Goal: Task Accomplishment & Management: Complete application form

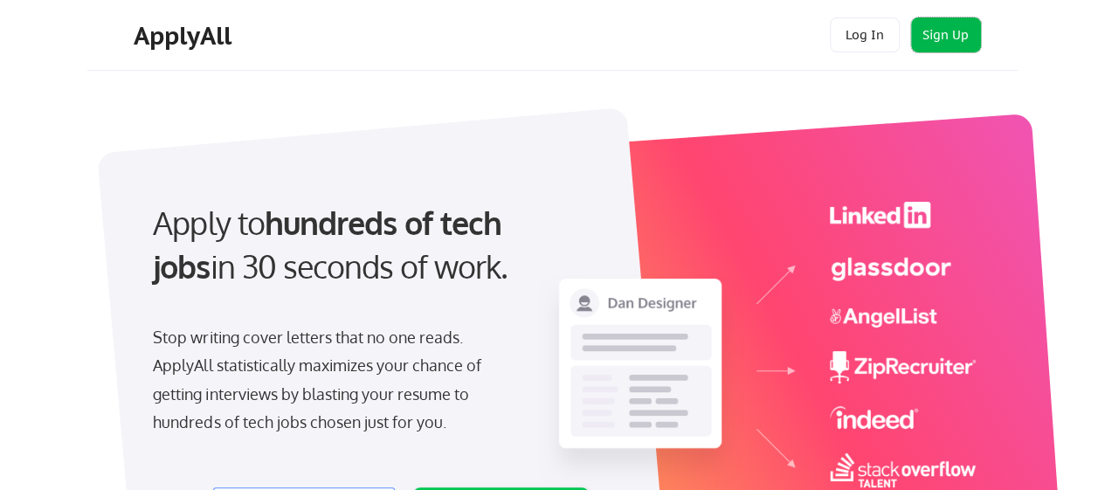
click at [948, 31] on button "Sign Up" at bounding box center [946, 34] width 70 height 35
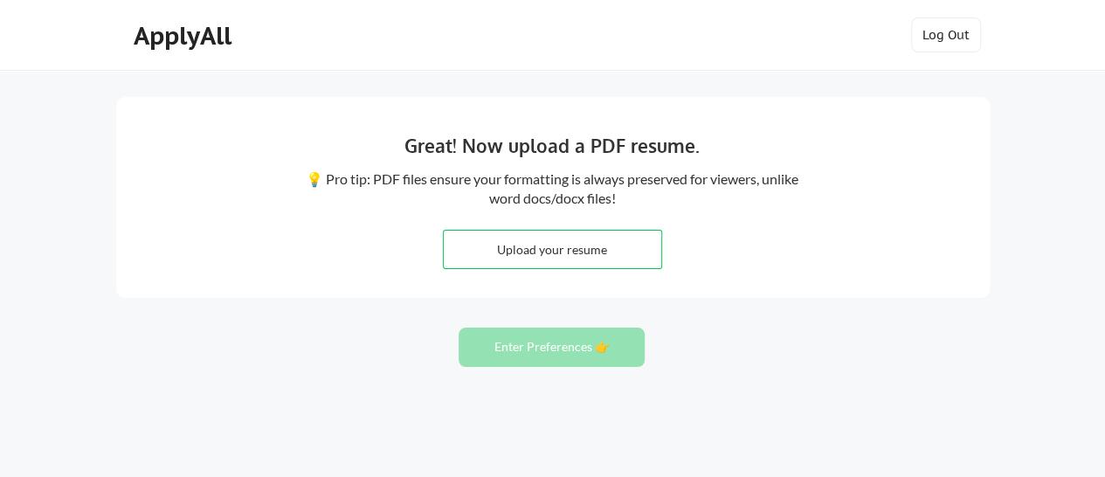
click at [599, 250] on input "file" at bounding box center [552, 250] width 217 height 38
type input "C:\fakepath\D.Dentehresume.docx"
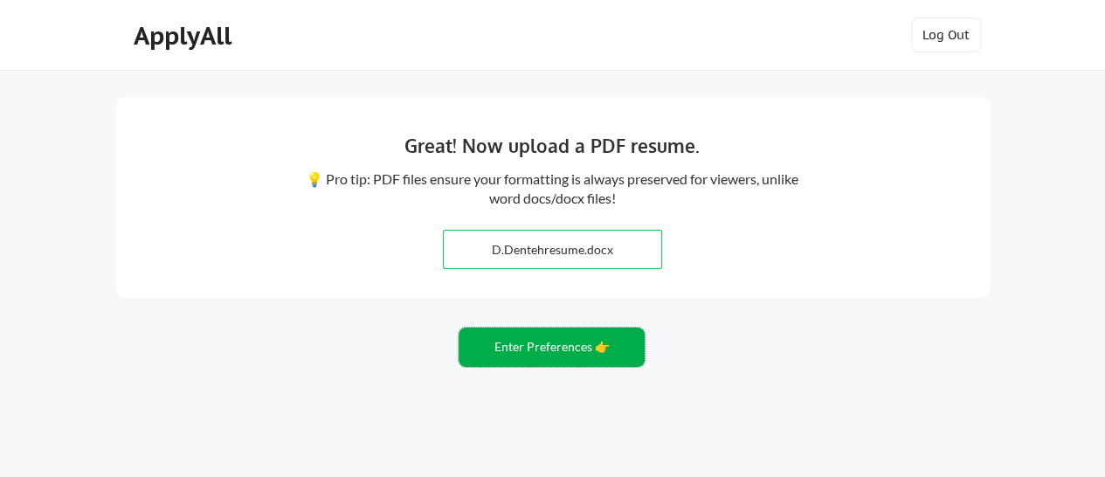
click at [532, 355] on button "Enter Preferences 👉" at bounding box center [551, 346] width 186 height 39
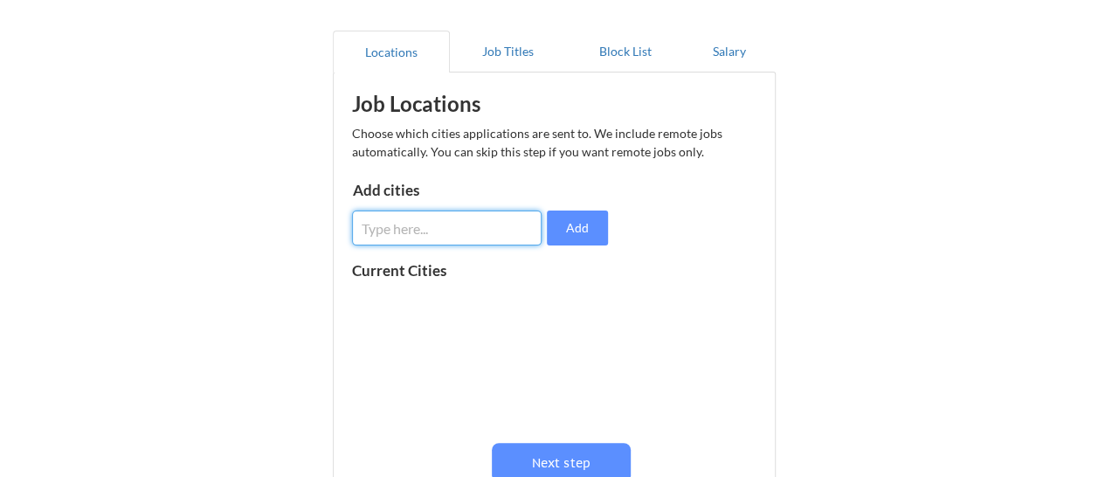
click at [435, 224] on input "input" at bounding box center [447, 227] width 190 height 35
type input "r"
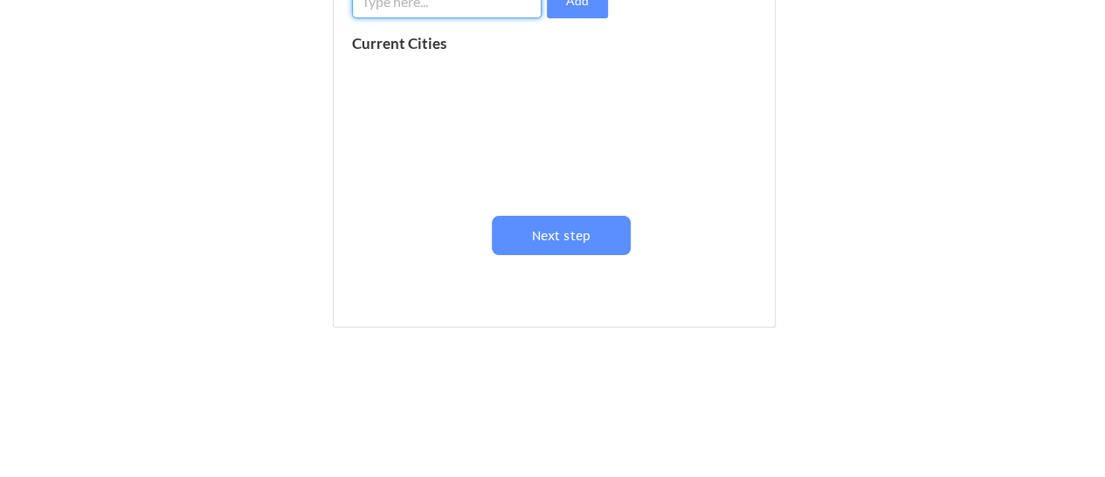
scroll to position [379, 0]
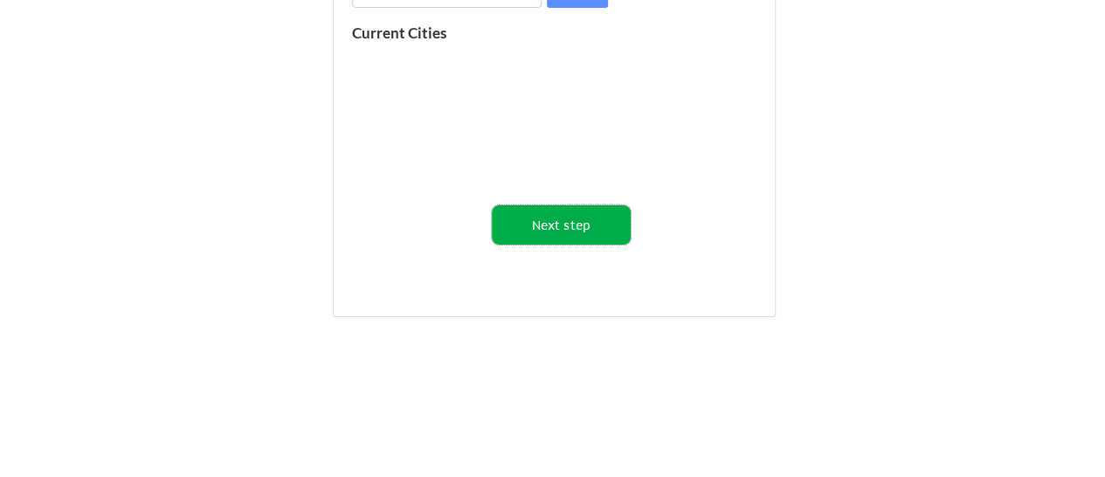
click at [550, 214] on button "Next step" at bounding box center [561, 224] width 139 height 39
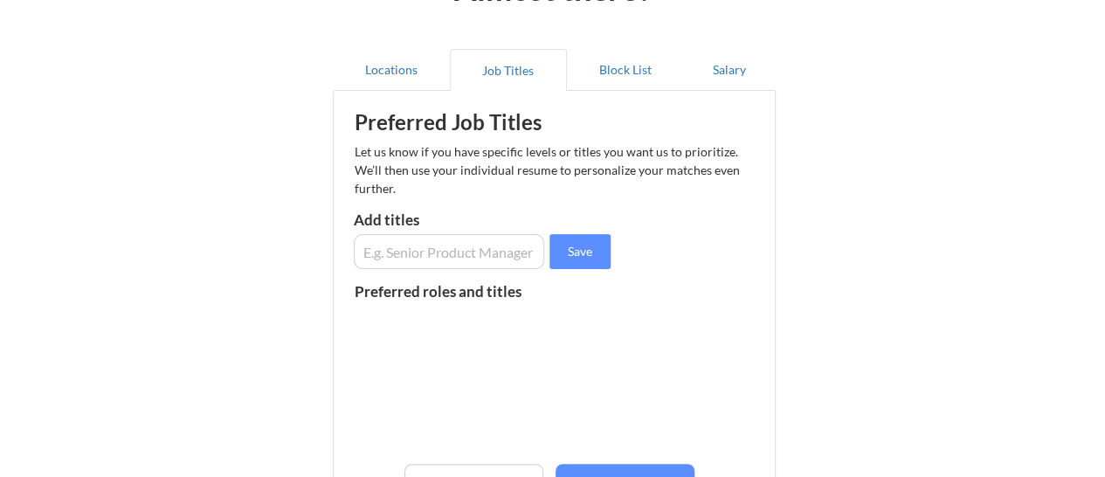
scroll to position [121, 0]
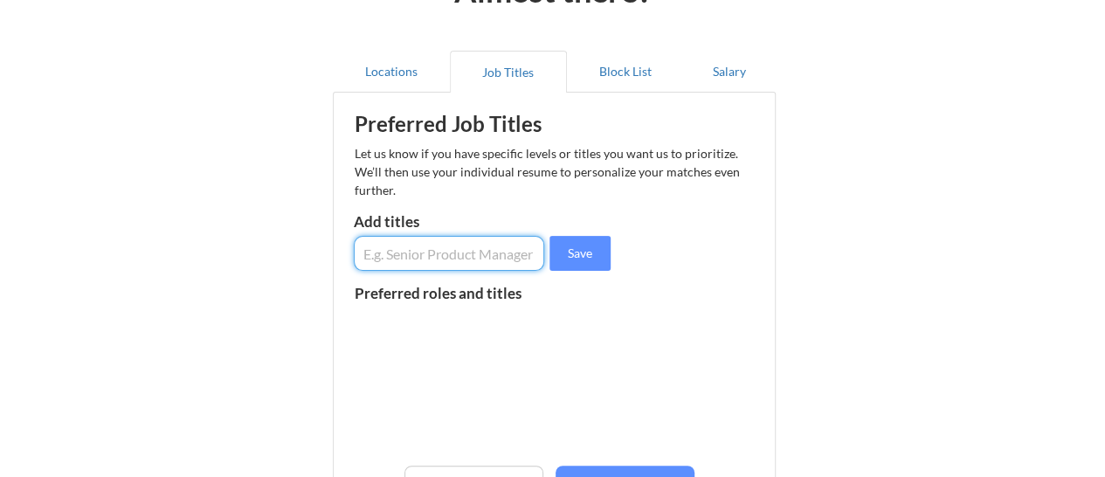
click at [469, 258] on input "input" at bounding box center [449, 253] width 191 height 35
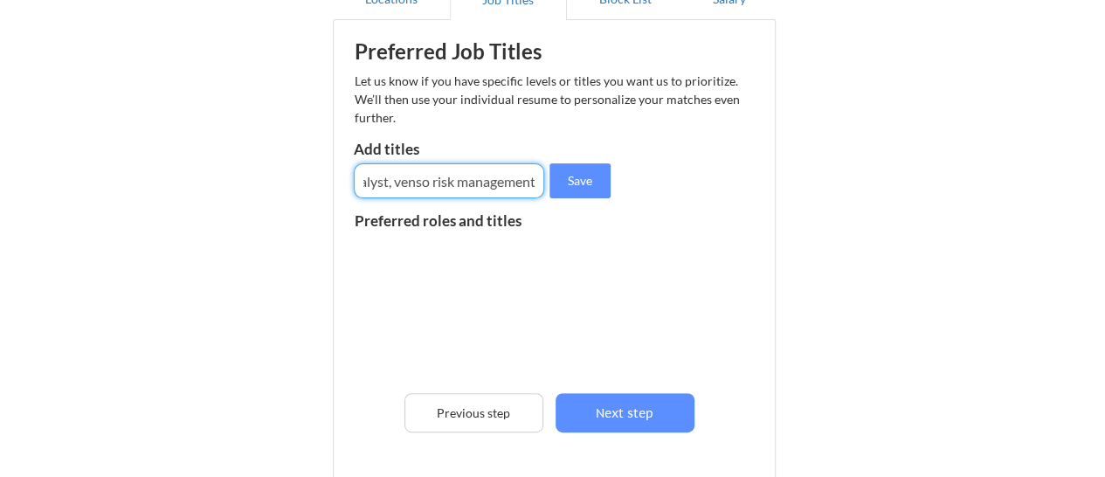
scroll to position [0, 220]
click at [421, 184] on input "input" at bounding box center [449, 180] width 191 height 35
click at [534, 174] on input "input" at bounding box center [449, 180] width 191 height 35
click at [532, 188] on input "input" at bounding box center [449, 180] width 191 height 35
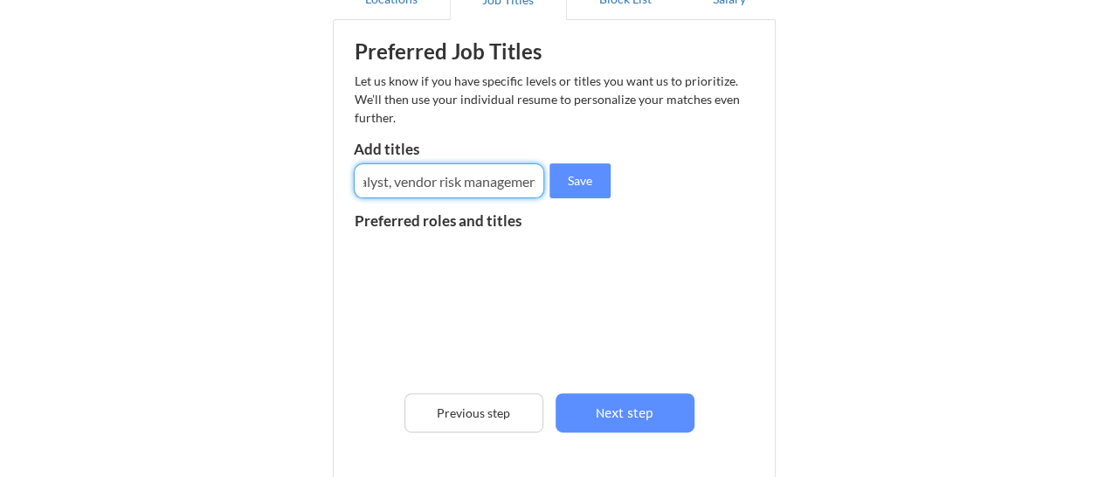
click at [532, 188] on input "input" at bounding box center [449, 180] width 191 height 35
click at [499, 169] on input "input" at bounding box center [449, 180] width 191 height 35
type input "Information security analyst, grc analyst, vendor risk management, thid party r…"
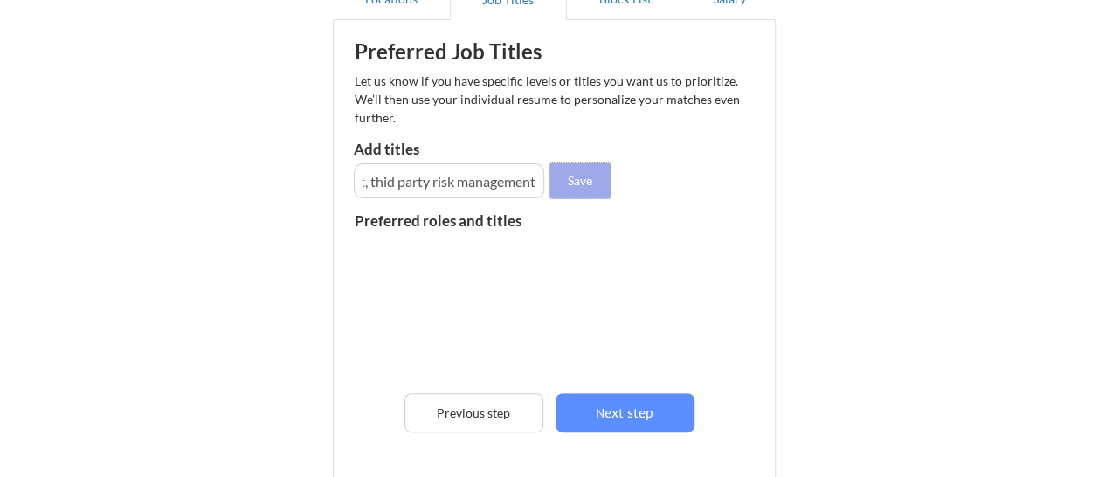
scroll to position [0, 0]
click at [577, 174] on button "Save" at bounding box center [579, 180] width 61 height 35
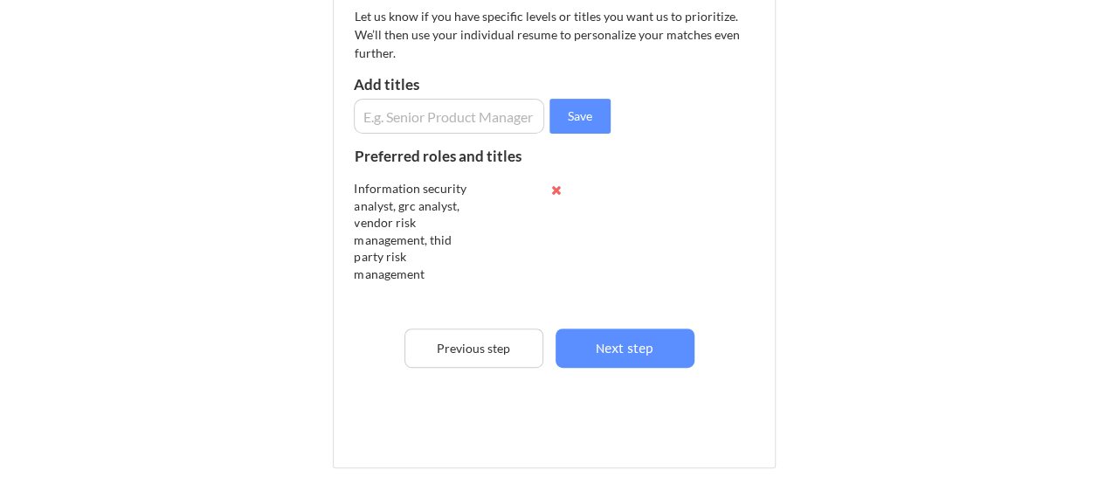
scroll to position [1, 0]
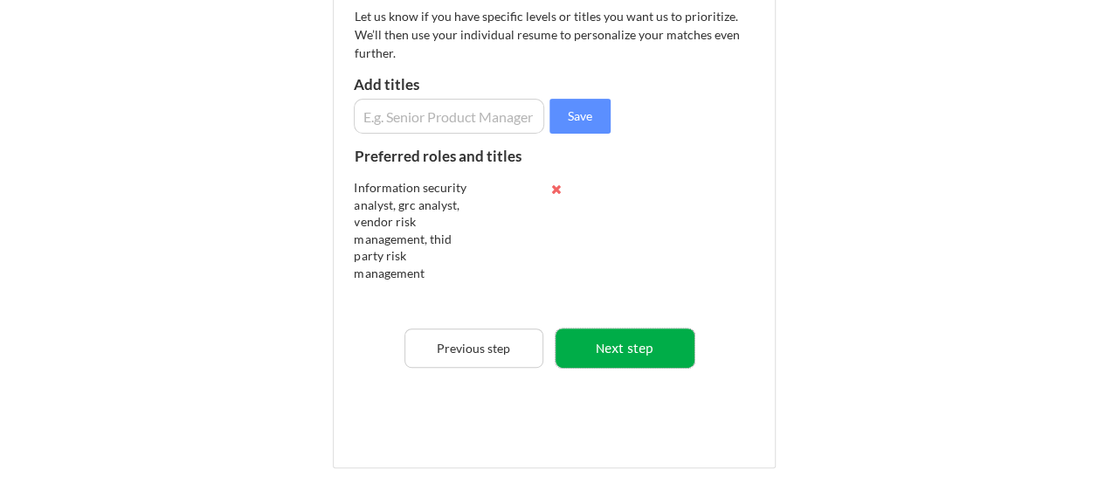
click at [617, 349] on button "Next step" at bounding box center [624, 347] width 139 height 39
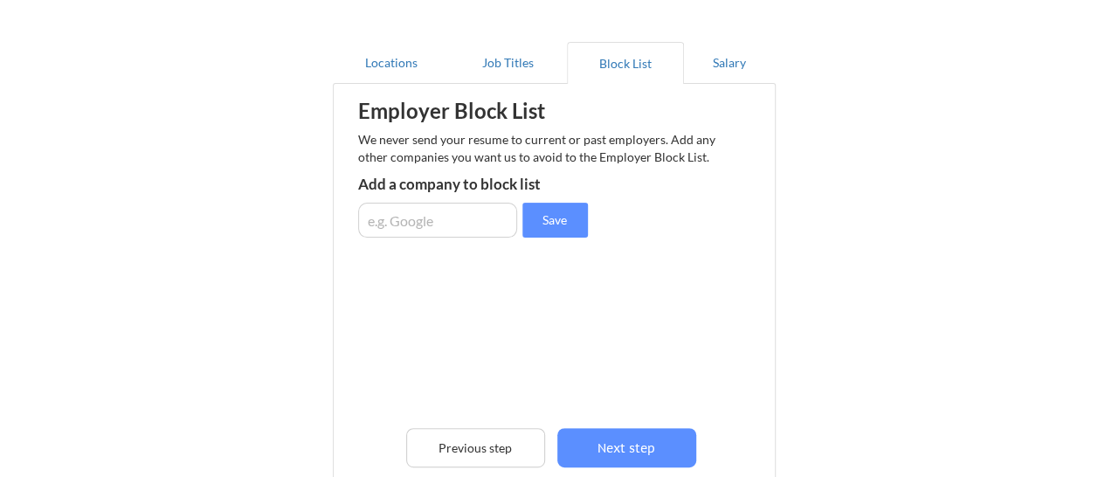
scroll to position [127, 0]
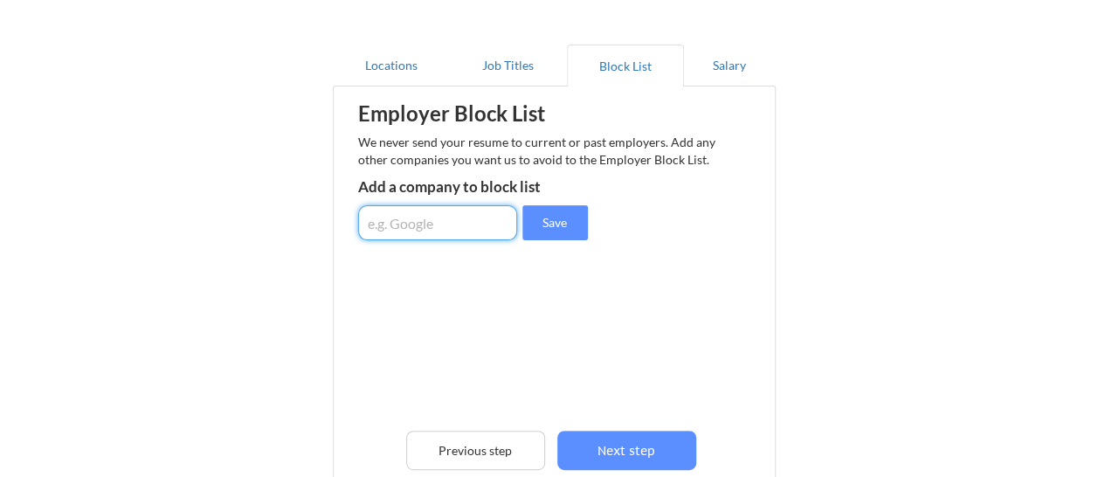
click at [435, 228] on input "input" at bounding box center [437, 222] width 159 height 35
type input "Bechtel global"
click at [546, 230] on button "Save" at bounding box center [554, 222] width 65 height 35
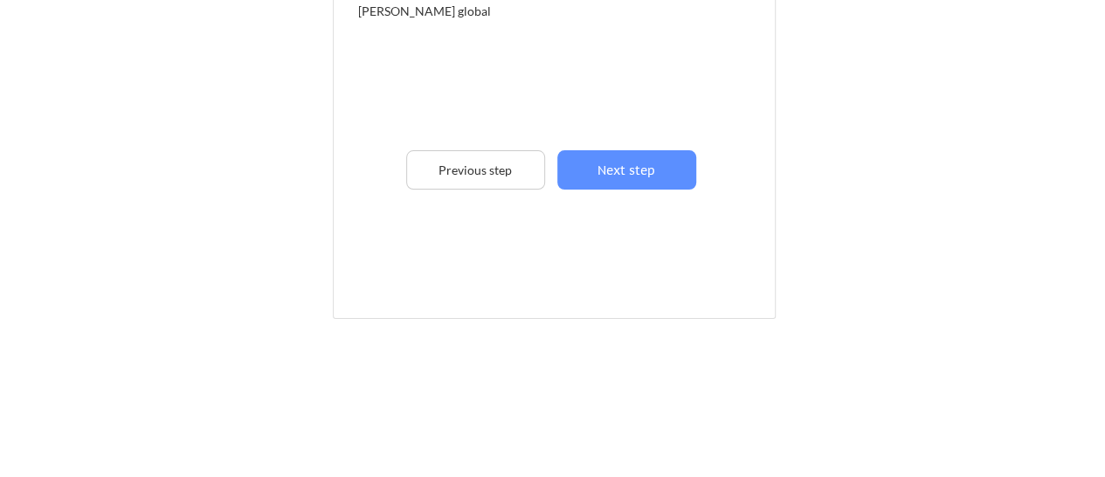
scroll to position [410, 0]
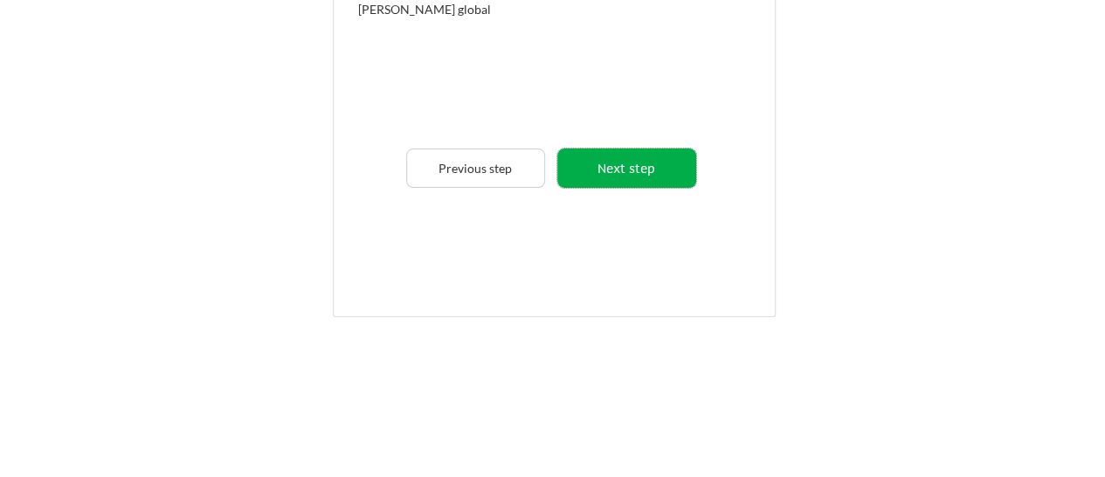
click at [637, 165] on button "Next step" at bounding box center [626, 167] width 139 height 39
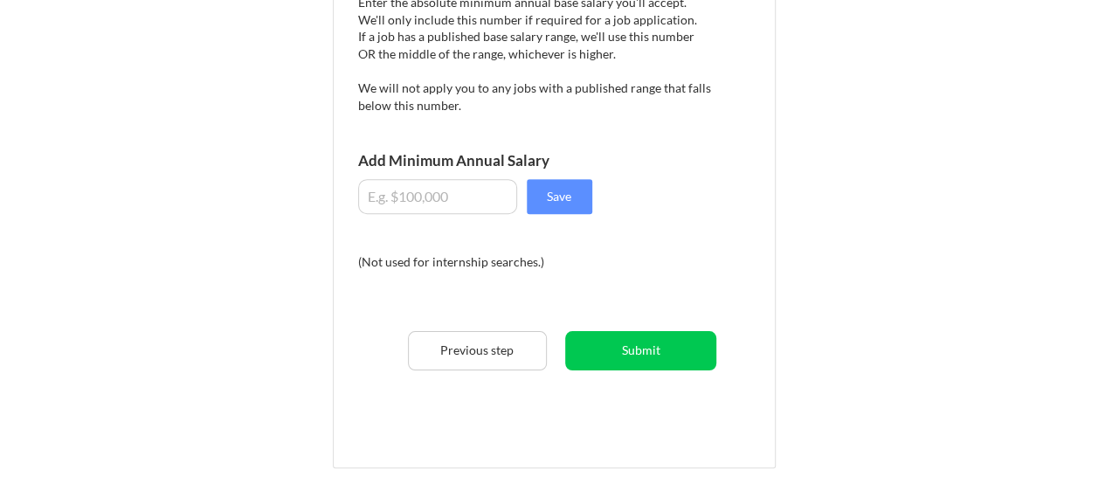
scroll to position [275, 0]
click at [416, 193] on input "input" at bounding box center [437, 197] width 159 height 35
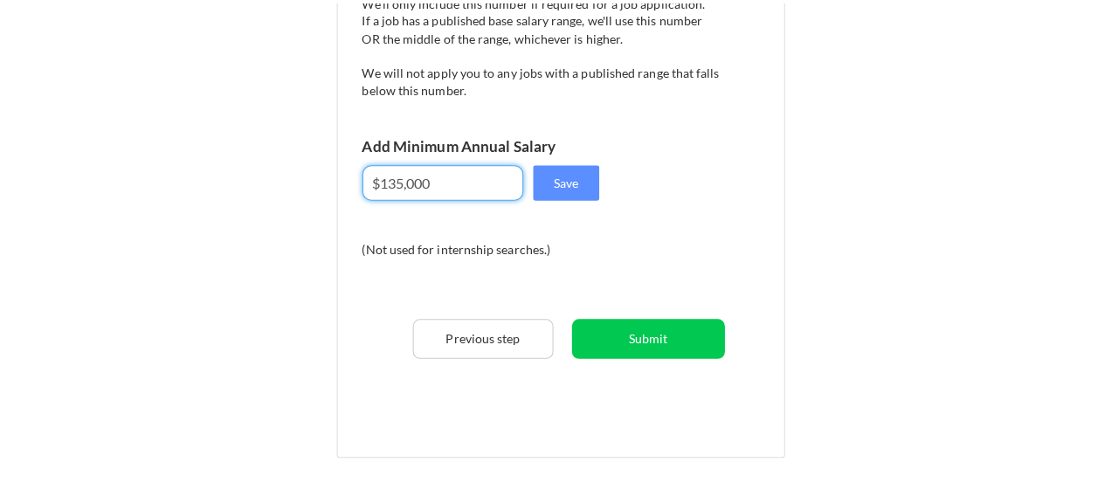
scroll to position [296, 0]
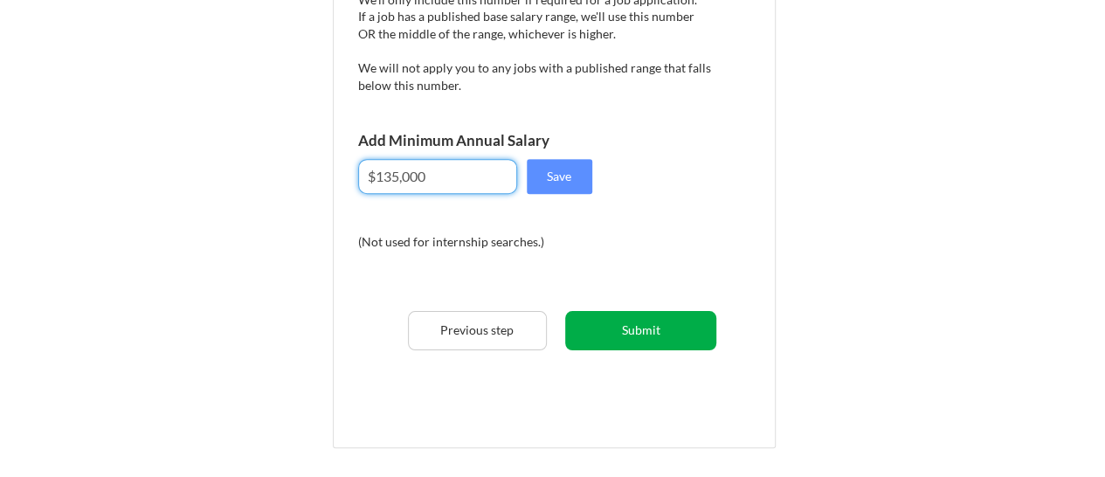
type input "$135,000"
click at [632, 334] on button "Submit" at bounding box center [640, 330] width 151 height 39
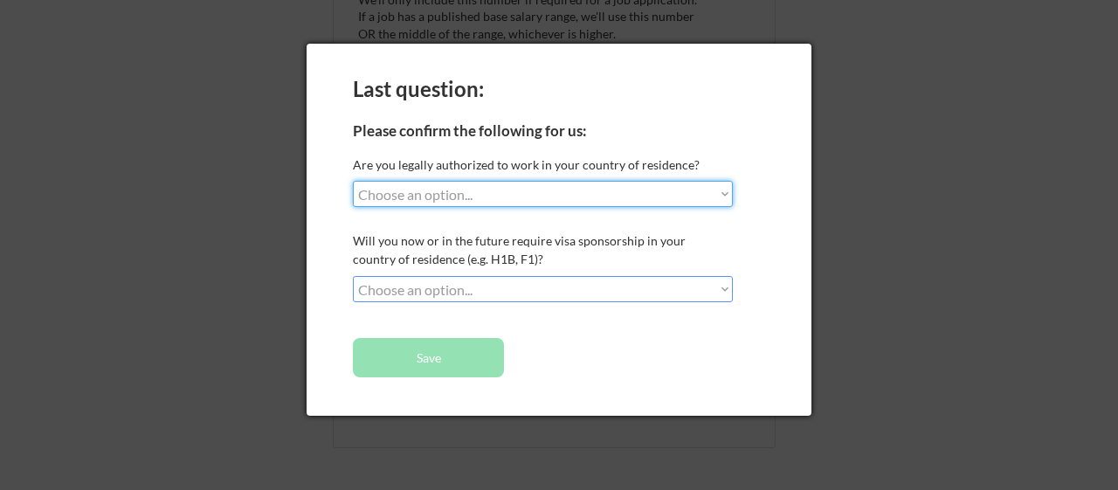
click at [651, 196] on select "Choose an option... Yes, I am a US Citizen Yes, I am a Canadian Citizen Yes, I …" at bounding box center [543, 194] width 380 height 26
select select ""yes__i_am_a_us_citizen""
click at [353, 181] on select "Choose an option... Yes, I am a US Citizen Yes, I am a Canadian Citizen Yes, I …" at bounding box center [543, 194] width 380 height 26
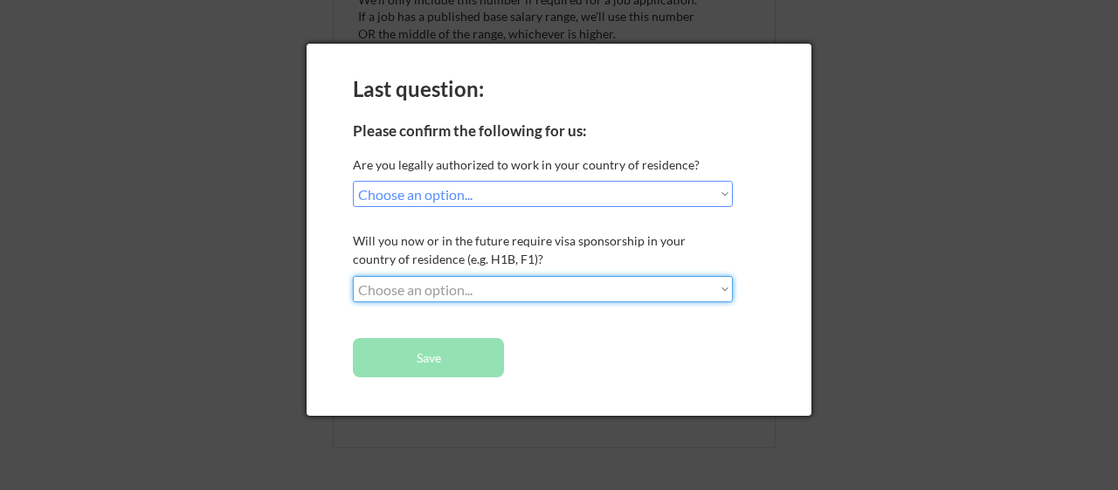
click at [564, 293] on select "Choose an option... No, I will not need sponsorship Yes, I will need sponsorship" at bounding box center [543, 289] width 380 height 26
select select ""no__i_will_not_need_sponsorship""
click at [353, 276] on select "Choose an option... No, I will not need sponsorship Yes, I will need sponsorship" at bounding box center [543, 289] width 380 height 26
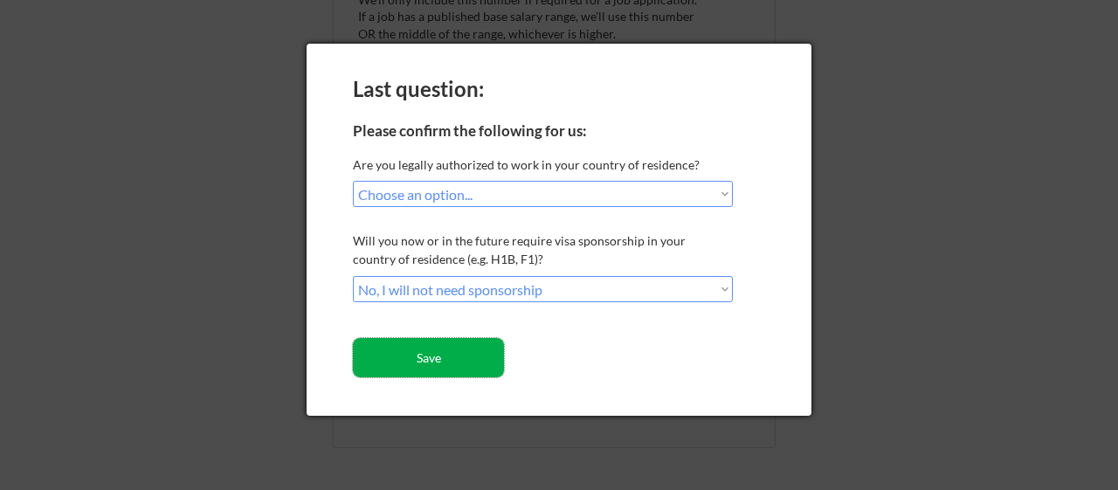
click at [461, 370] on button "Save" at bounding box center [428, 357] width 151 height 39
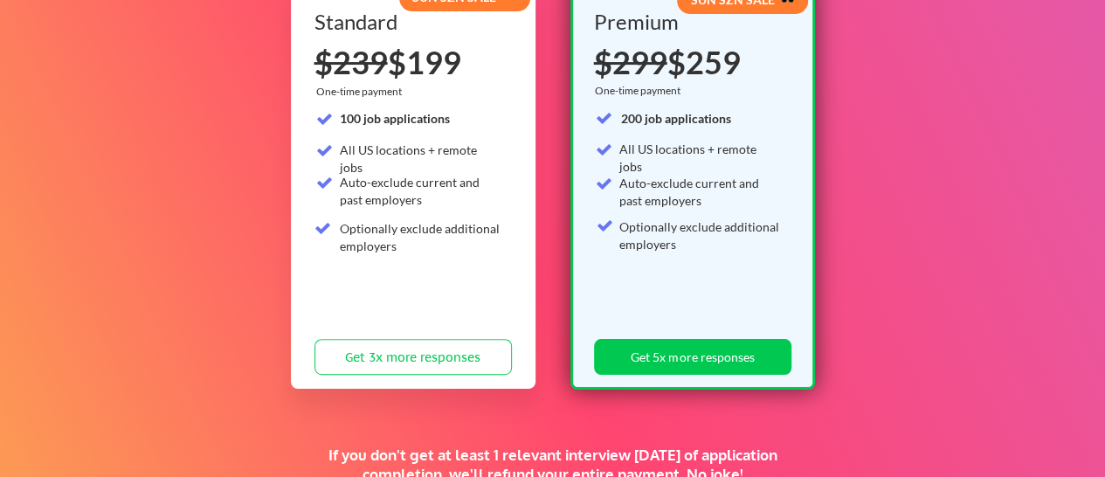
scroll to position [232, 0]
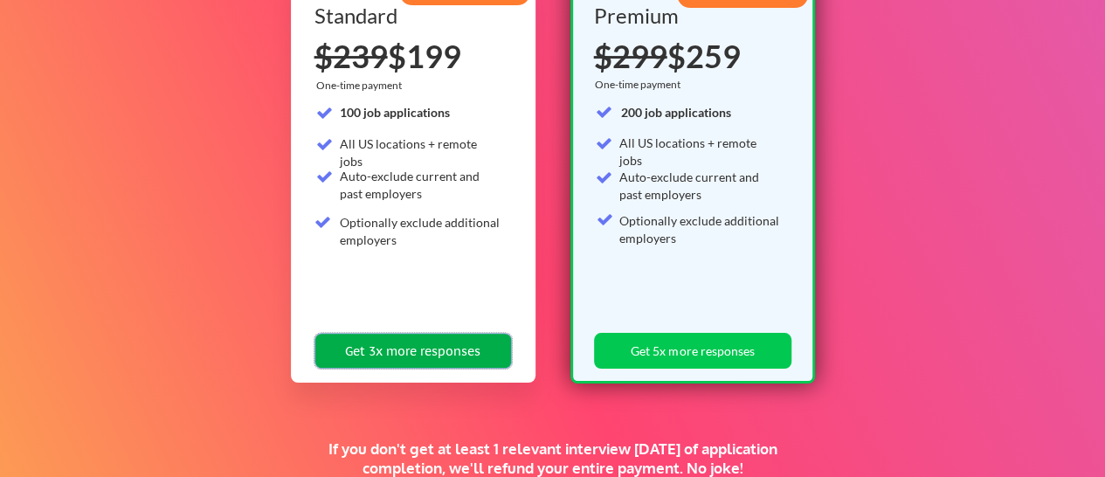
click at [417, 352] on button "Get 3x more responses" at bounding box center [412, 351] width 197 height 36
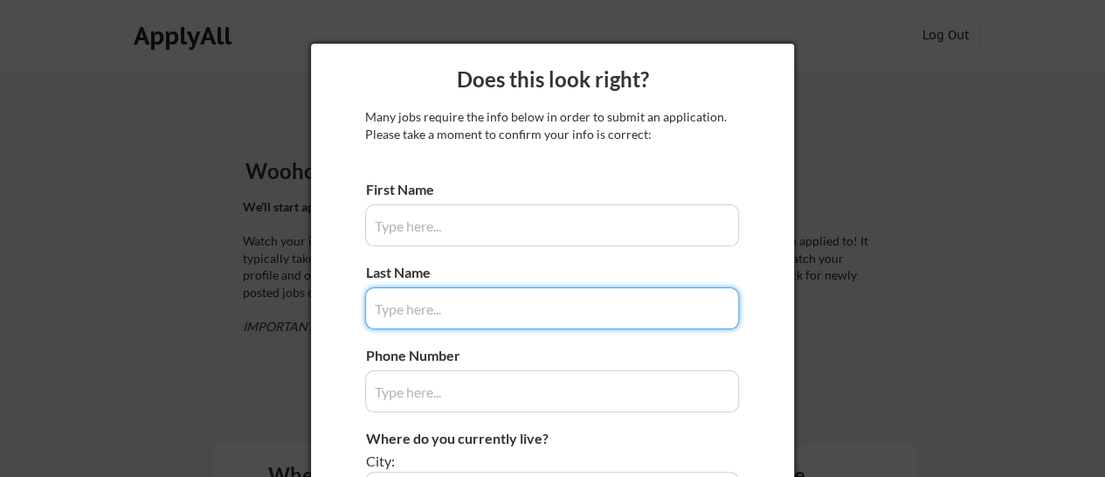
type input "[PERSON_NAME]"
type input "[PHONE_NUMBER]"
type input "Houston, Texas"
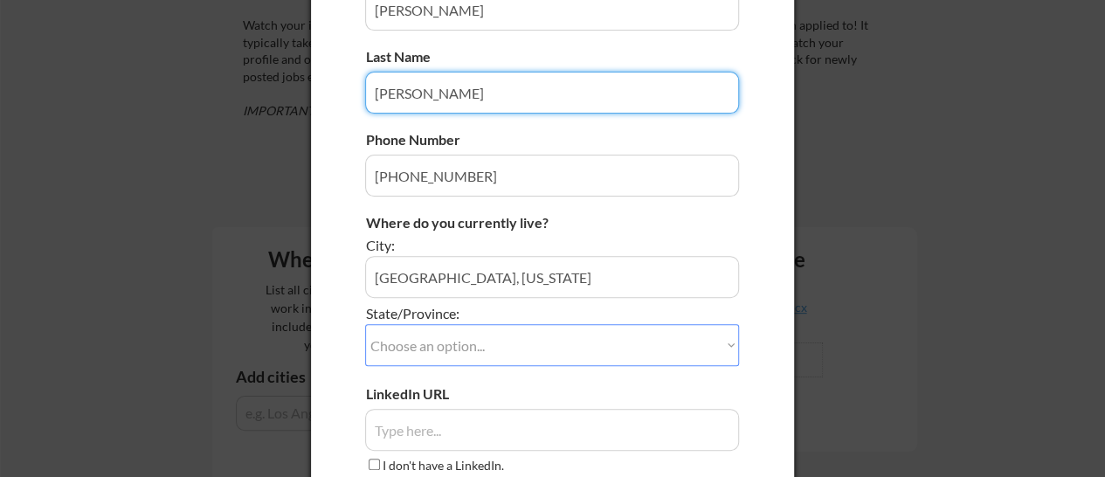
scroll to position [217, 0]
type input "Denteh-Kensah"
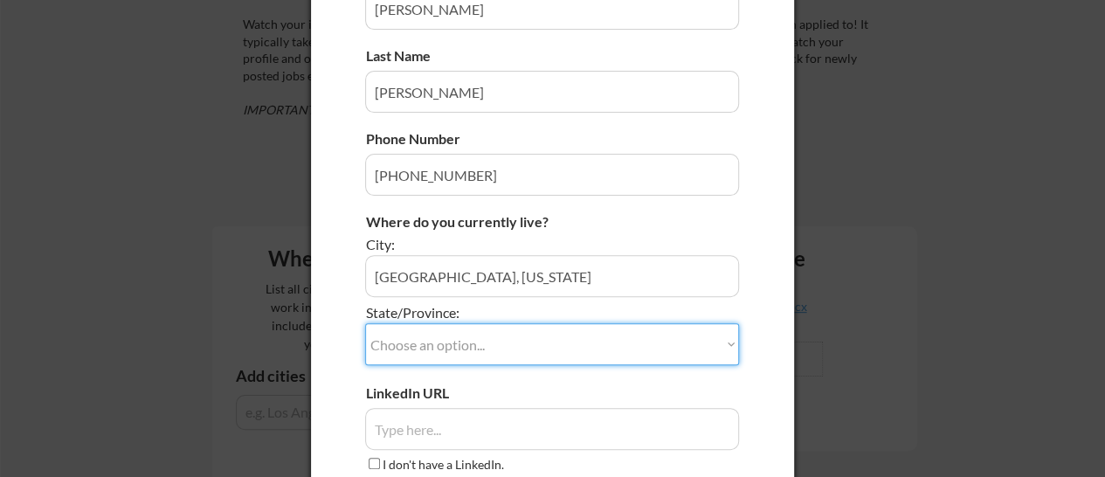
click at [465, 348] on select "Choose an option... Other/Not Applicable Alabama Alaska Alberta Arizona Arkansa…" at bounding box center [552, 344] width 374 height 42
select select ""Texas""
click at [365, 323] on select "Choose an option... Other/Not Applicable Alabama Alaska Alberta Arizona Arkansa…" at bounding box center [552, 344] width 374 height 42
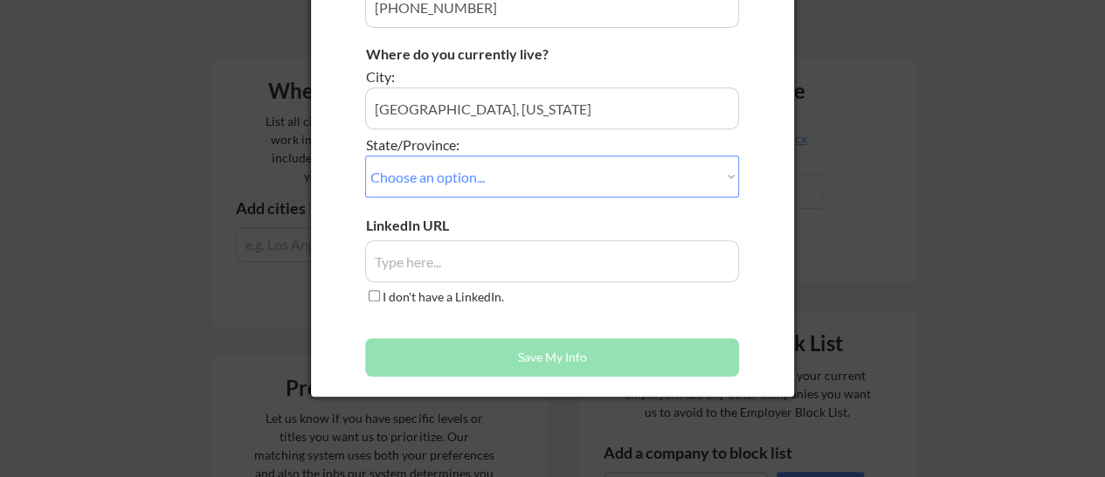
scroll to position [387, 0]
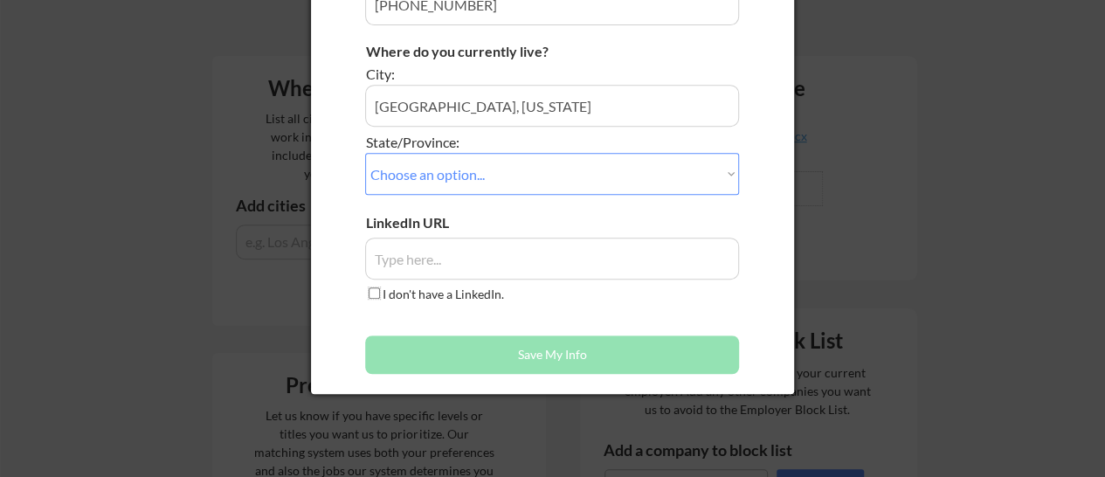
click at [375, 290] on input "I don't have a LinkedIn." at bounding box center [373, 292] width 11 height 11
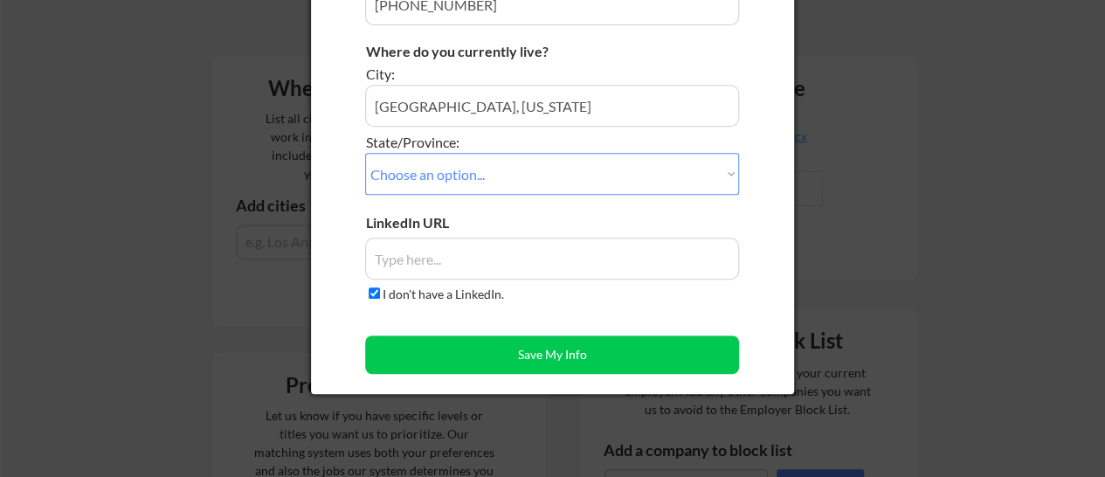
click at [417, 252] on input "input" at bounding box center [552, 259] width 374 height 42
click at [377, 290] on input "I don't have a LinkedIn." at bounding box center [373, 292] width 11 height 11
checkbox input "false"
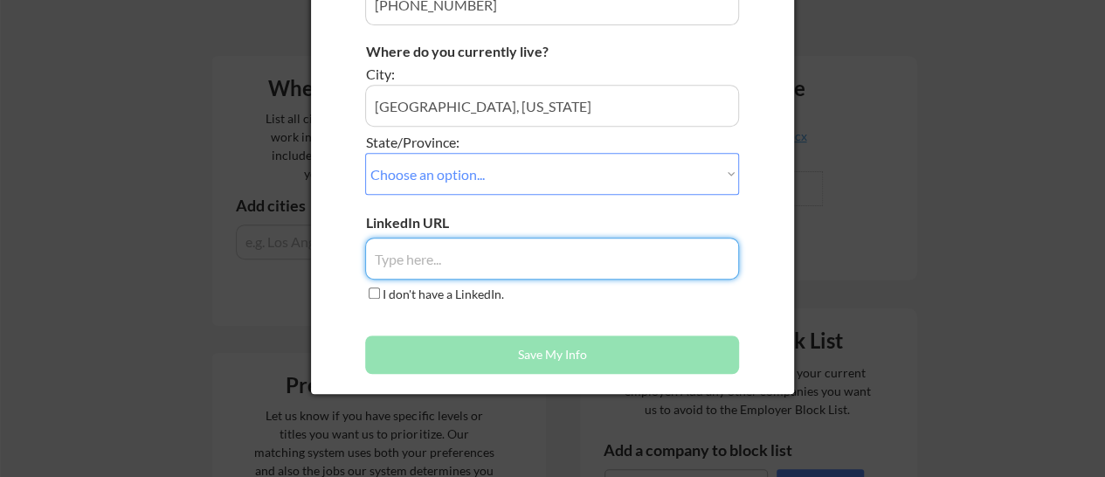
click at [395, 260] on input "input" at bounding box center [552, 259] width 374 height 42
paste input "8K-t$Px.a#Azn2E"
type input "8K-t$Px.a#Azn2E"
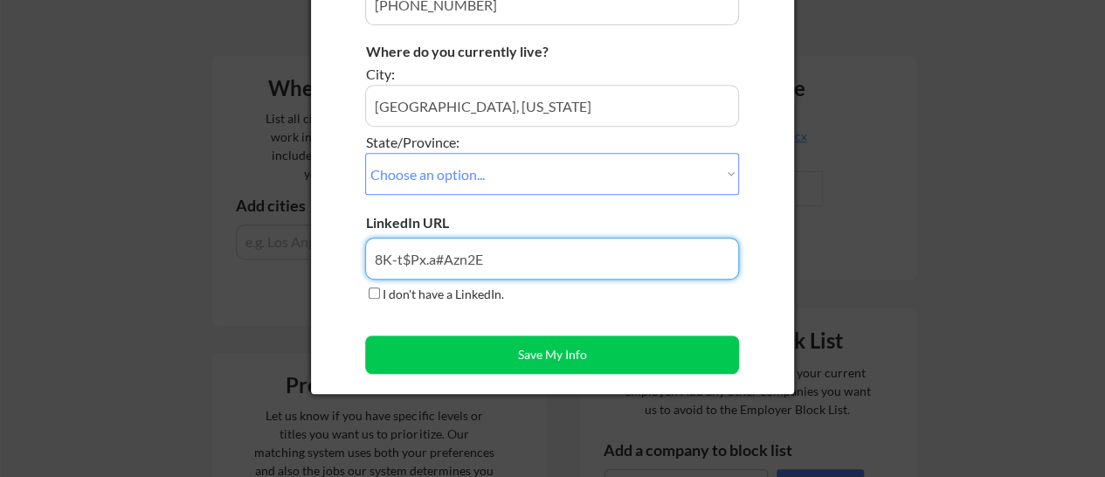
drag, startPoint x: 494, startPoint y: 248, endPoint x: 148, endPoint y: 375, distance: 368.2
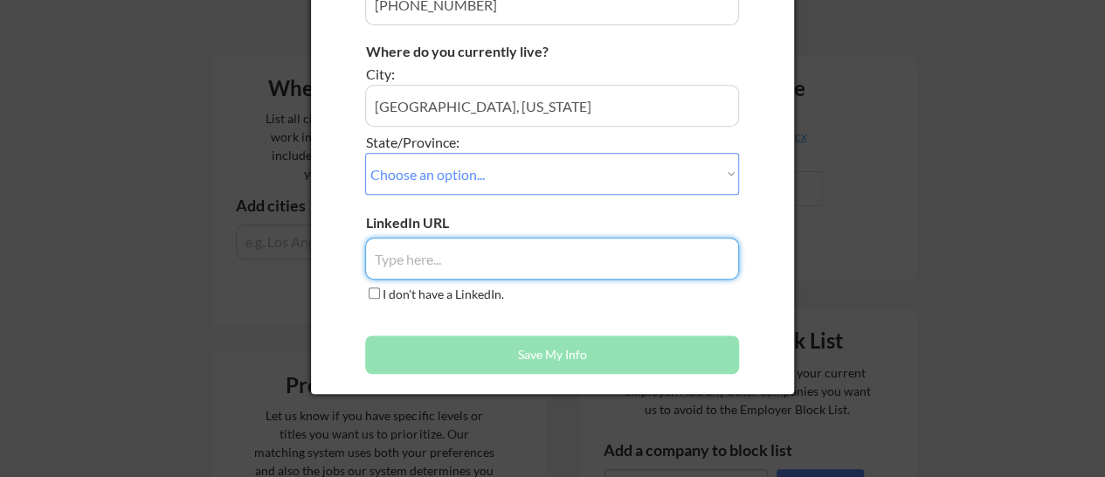
click at [470, 251] on input "input" at bounding box center [552, 259] width 374 height 42
paste input "https://www.linkedin.com/in/derrick-d-665b2726a/"
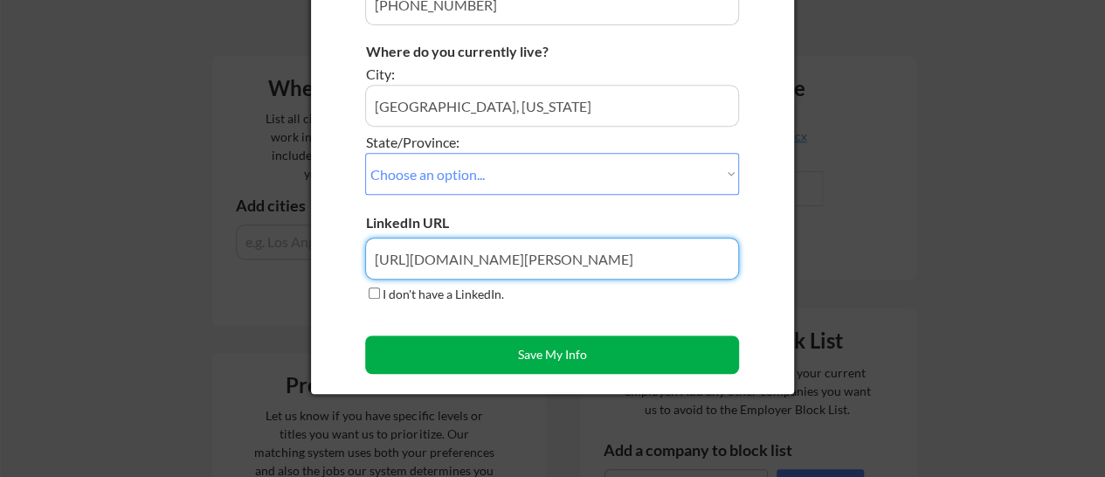
type input "https://www.linkedin.com/in/derrick-d-665b2726a/"
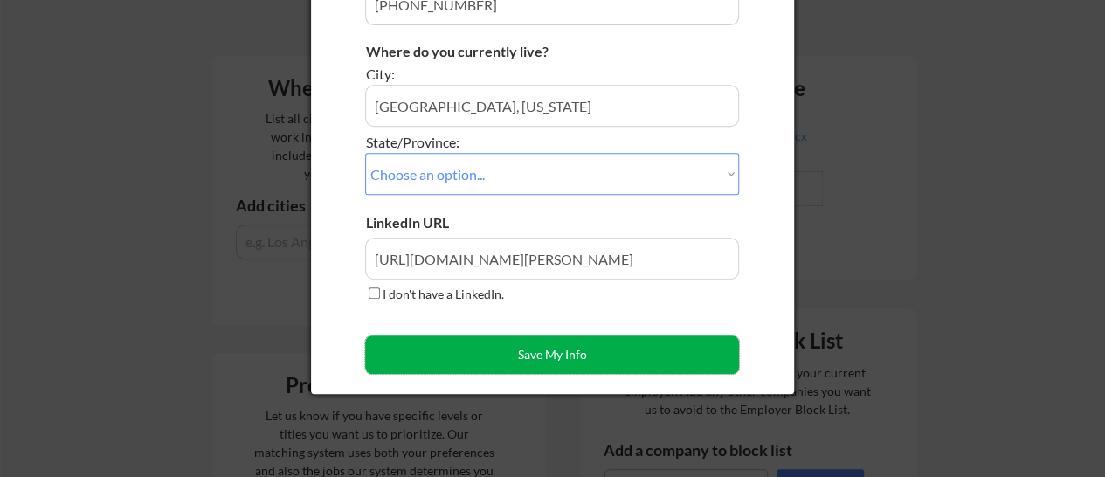
click at [521, 355] on button "Save My Info" at bounding box center [552, 354] width 374 height 38
type input "Houston, Texas, Texas"
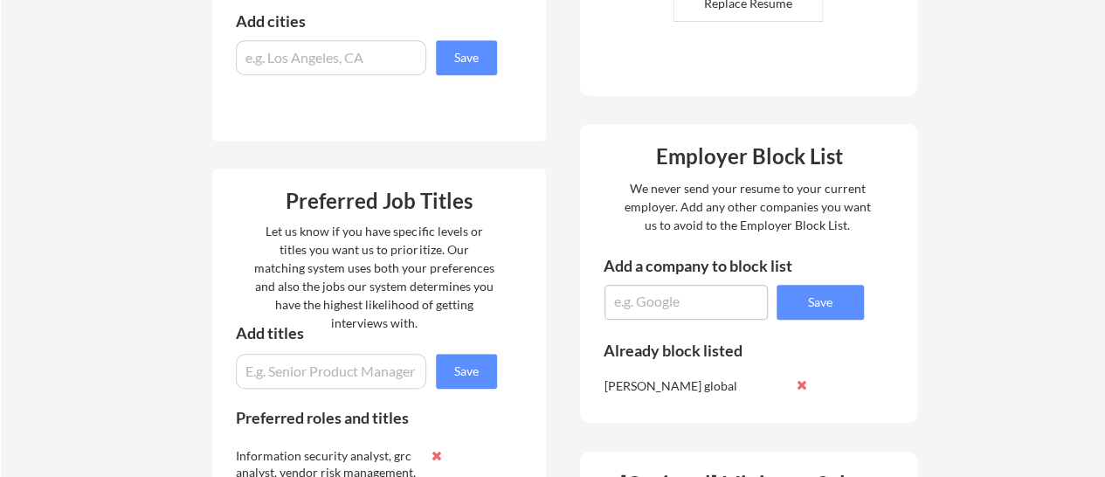
scroll to position [569, 0]
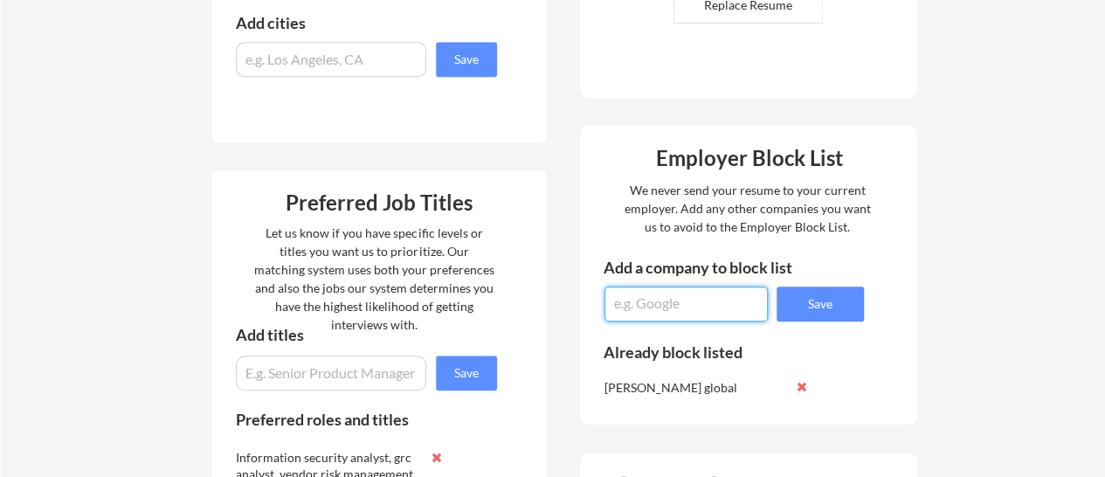
click at [686, 303] on textarea at bounding box center [685, 303] width 163 height 35
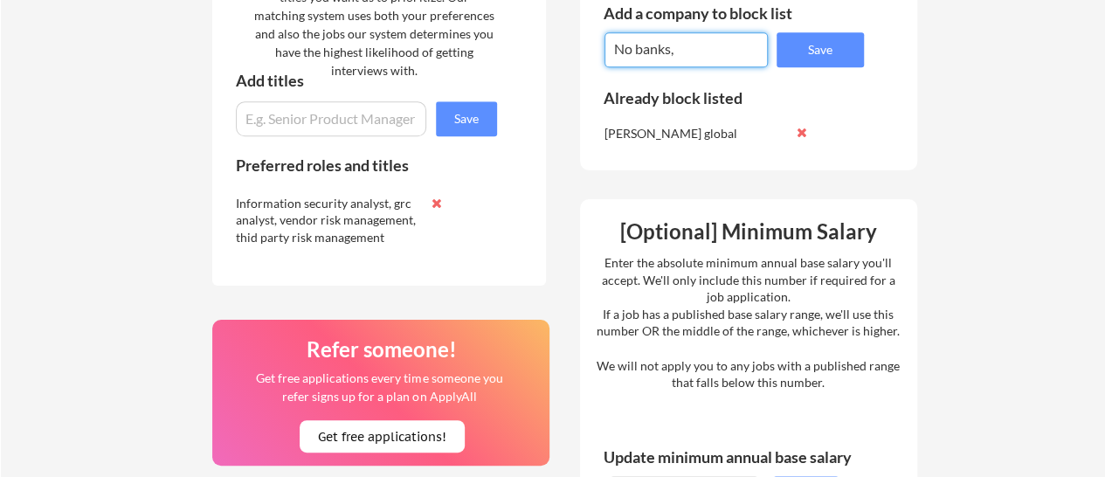
scroll to position [824, 0]
type textarea "No banks"
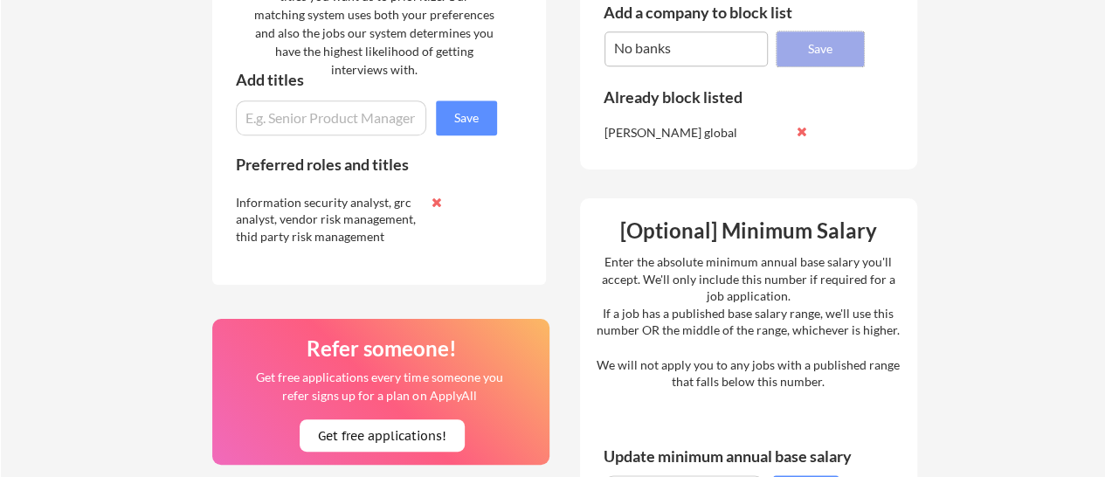
click at [816, 50] on button "Save" at bounding box center [819, 48] width 87 height 35
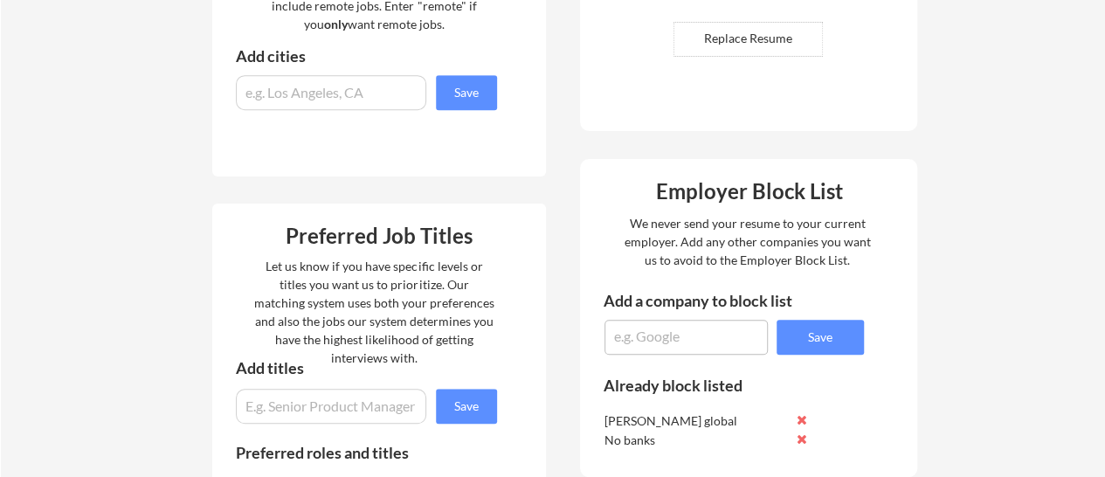
scroll to position [506, 0]
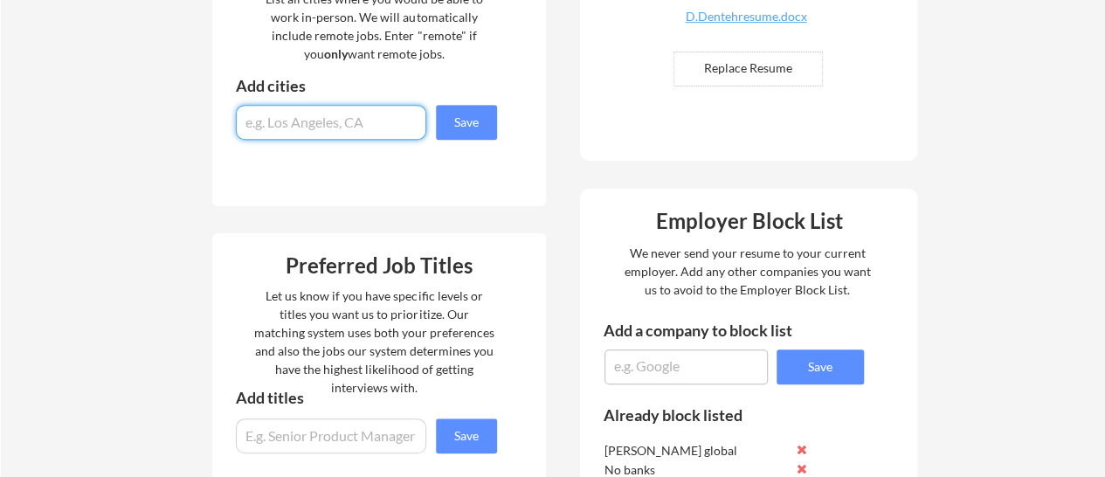
click at [307, 118] on input "input" at bounding box center [331, 122] width 190 height 35
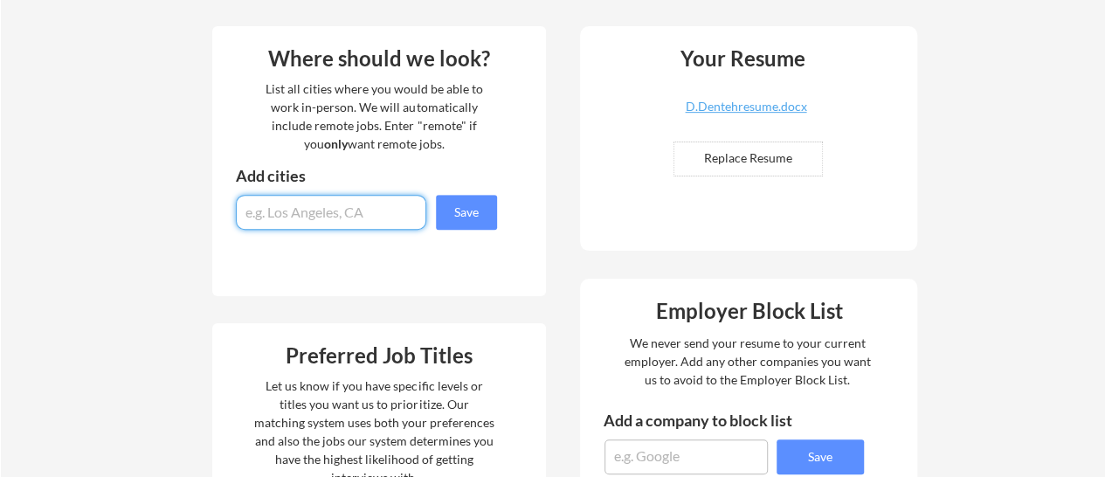
scroll to position [415, 0]
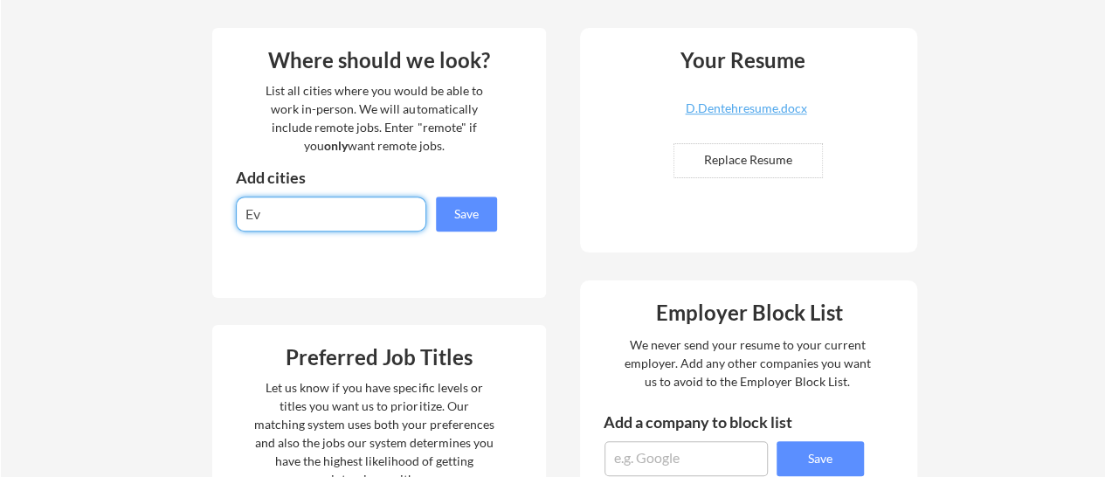
type input "E"
type input "H"
type input "All remote, houston texas"
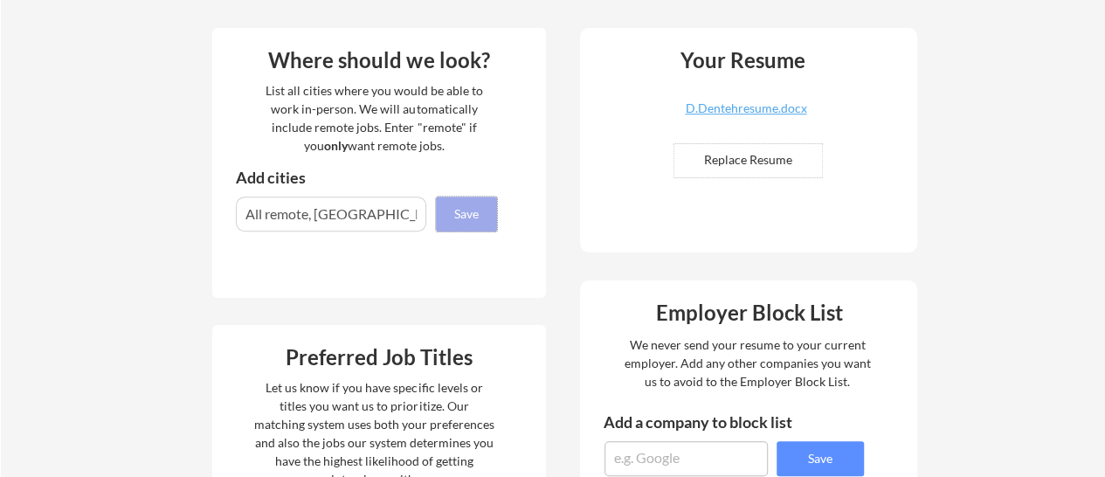
click at [455, 218] on button "Save" at bounding box center [466, 213] width 61 height 35
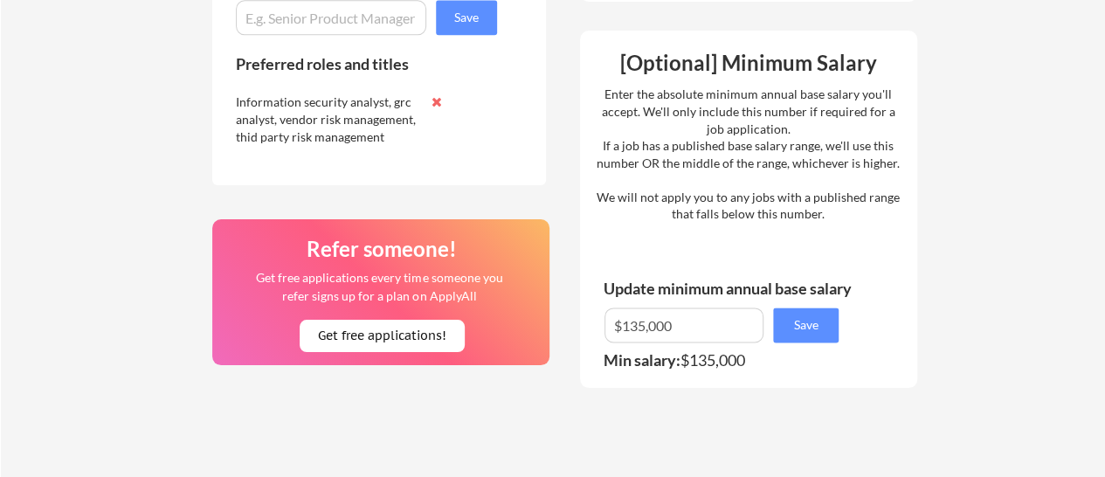
scroll to position [1013, 0]
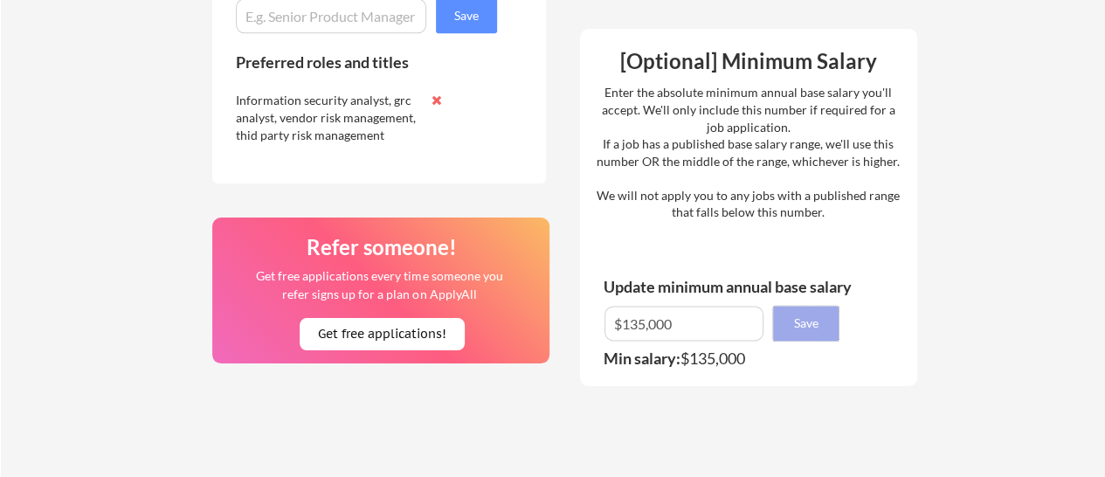
click at [808, 325] on button "Save" at bounding box center [805, 323] width 65 height 35
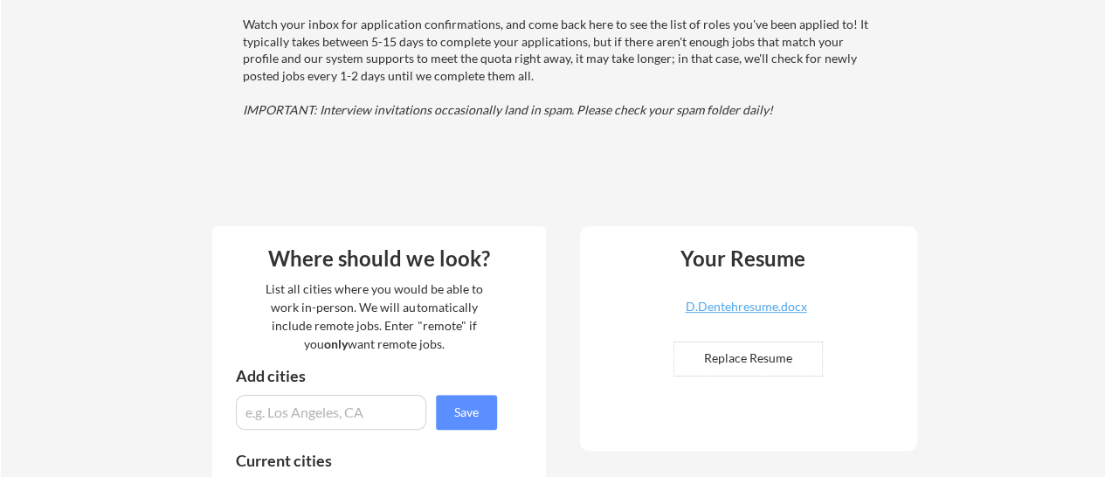
scroll to position [0, 0]
